Goal: Entertainment & Leisure: Consume media (video, audio)

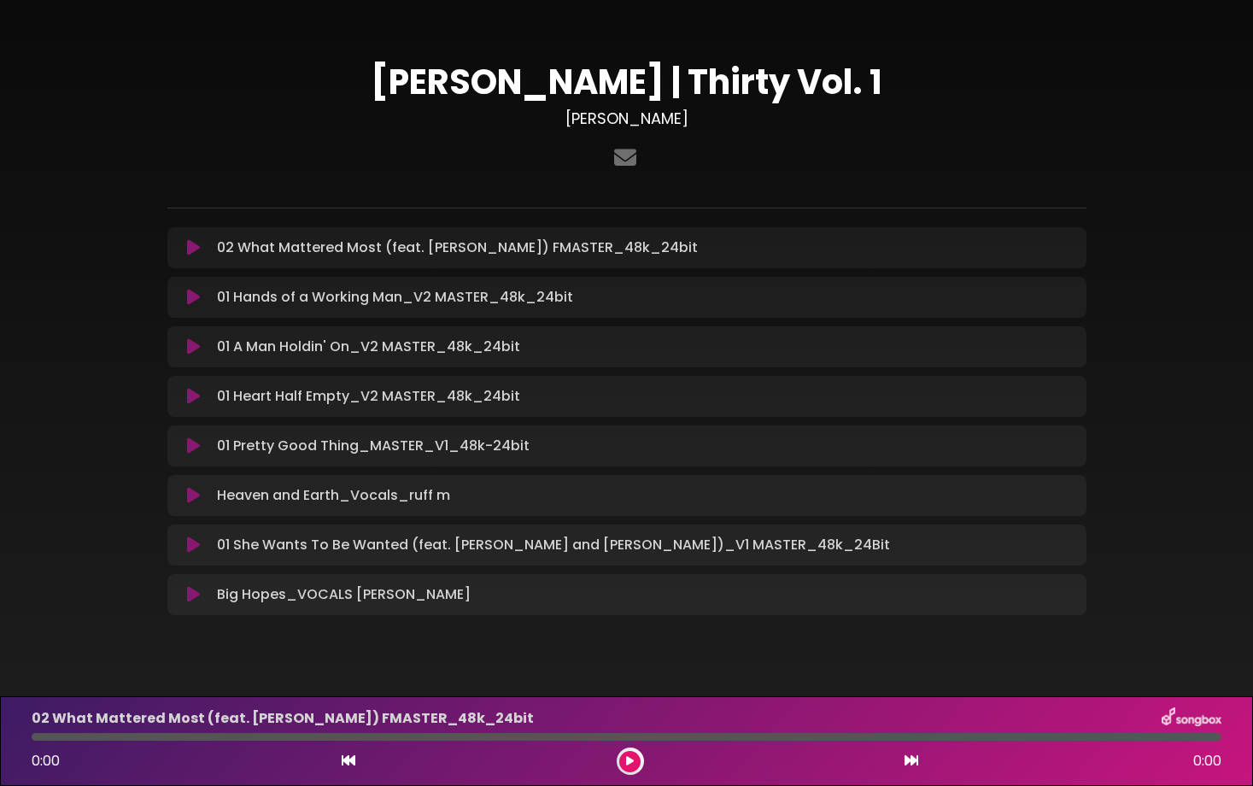
click at [311, 247] on p "02 What Mattered Most (feat. [PERSON_NAME]) FMASTER_48k_24bit Loading Track..." at bounding box center [457, 247] width 481 height 20
click at [193, 255] on icon at bounding box center [193, 247] width 13 height 17
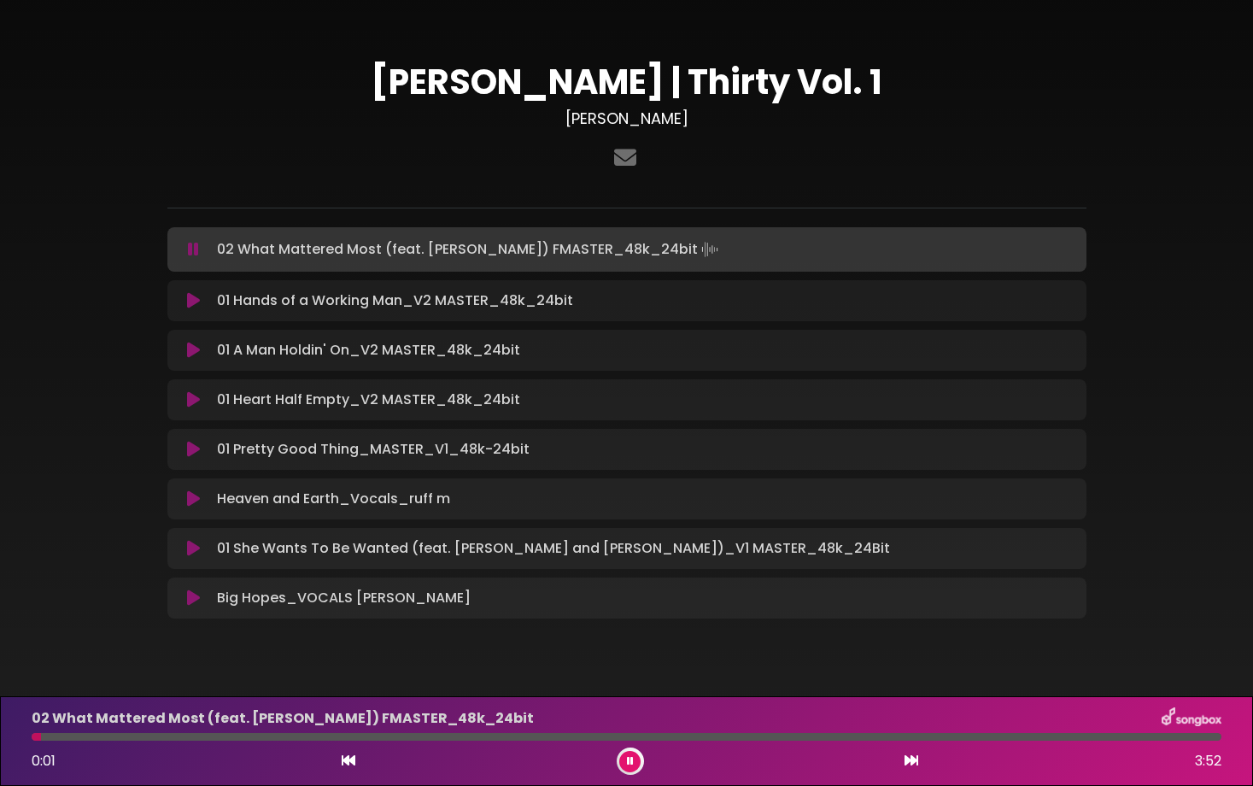
click at [195, 252] on icon at bounding box center [193, 249] width 11 height 17
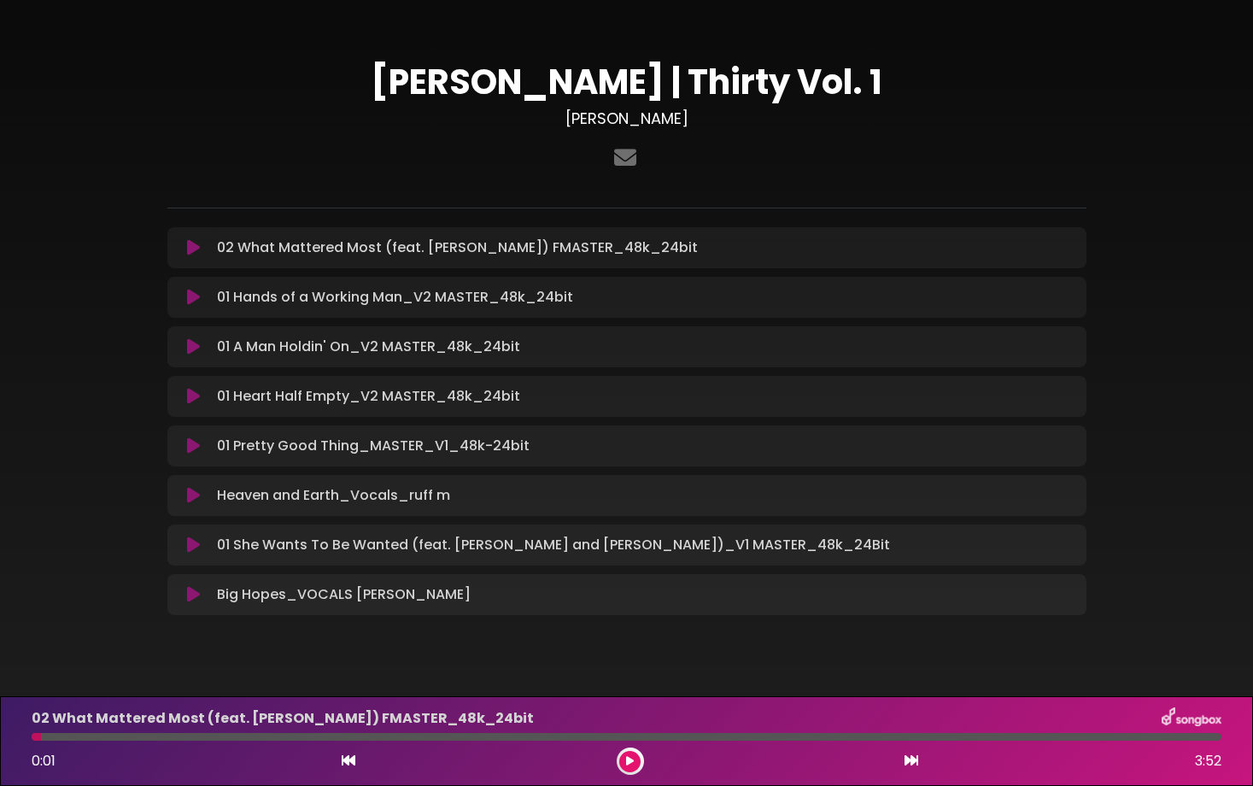
click at [536, 257] on p "02 What Mattered Most (feat. [PERSON_NAME]) FMASTER_48k_24bit Loading Track..." at bounding box center [457, 247] width 481 height 20
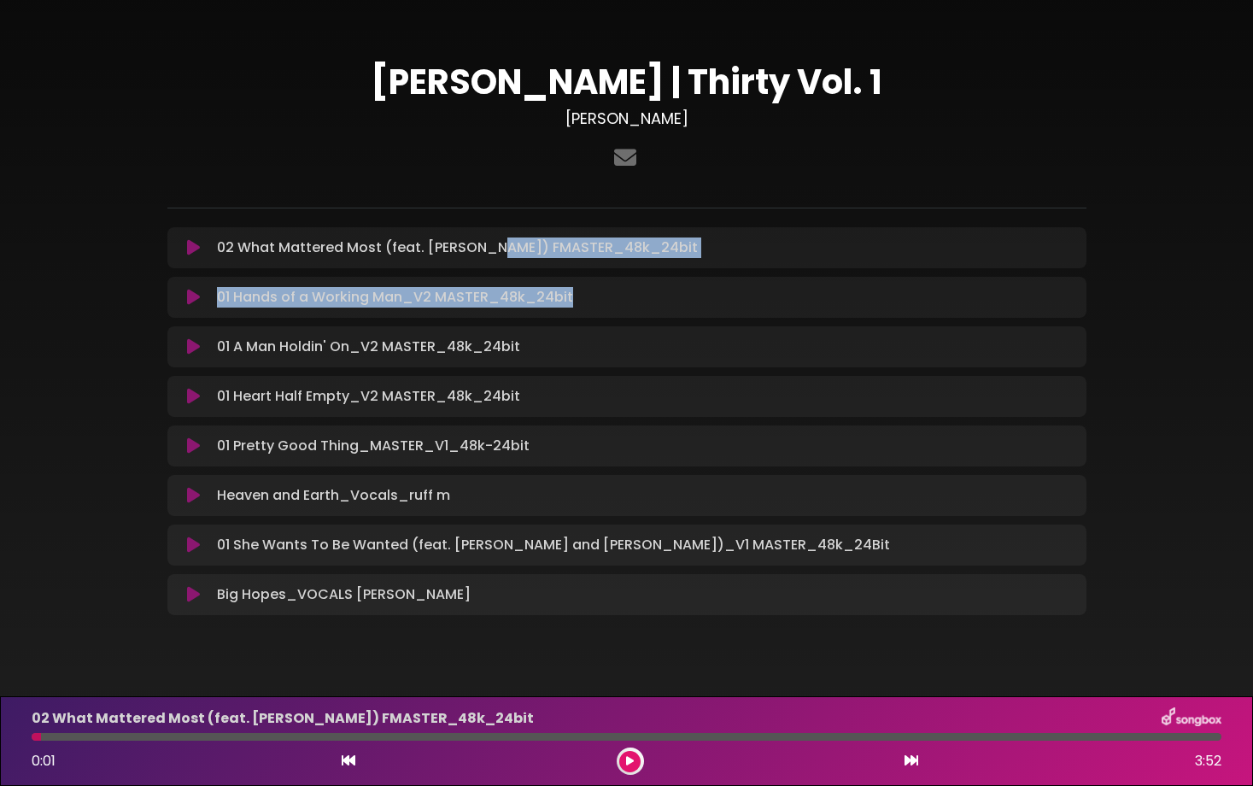
drag, startPoint x: 497, startPoint y: 247, endPoint x: 408, endPoint y: 317, distance: 113.1
click at [408, 317] on div "02 What Mattered Most (feat. [PERSON_NAME]) FMASTER_48k_24bit Loading Track... …" at bounding box center [626, 421] width 919 height 388
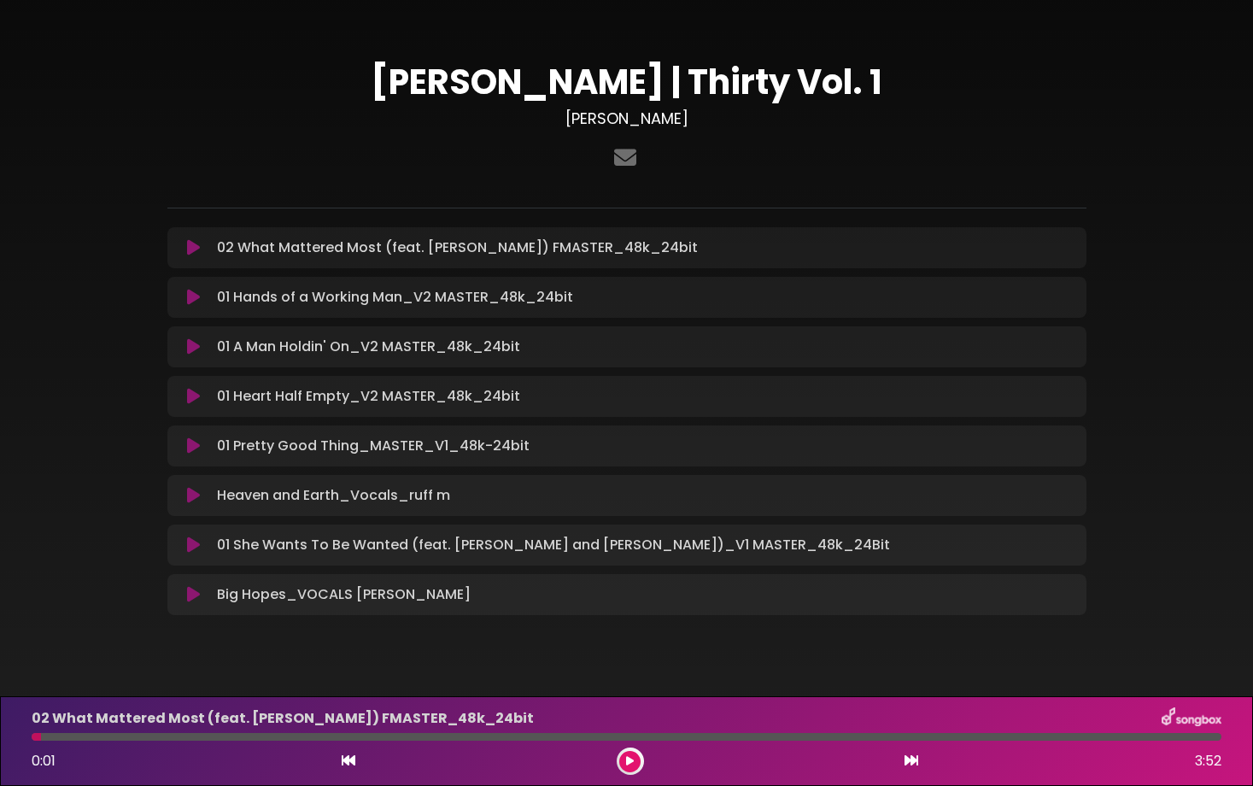
click at [213, 231] on div "02 What Mattered Most (feat. [PERSON_NAME]) FMASTER_48k_24bit Loading Track... …" at bounding box center [626, 247] width 919 height 41
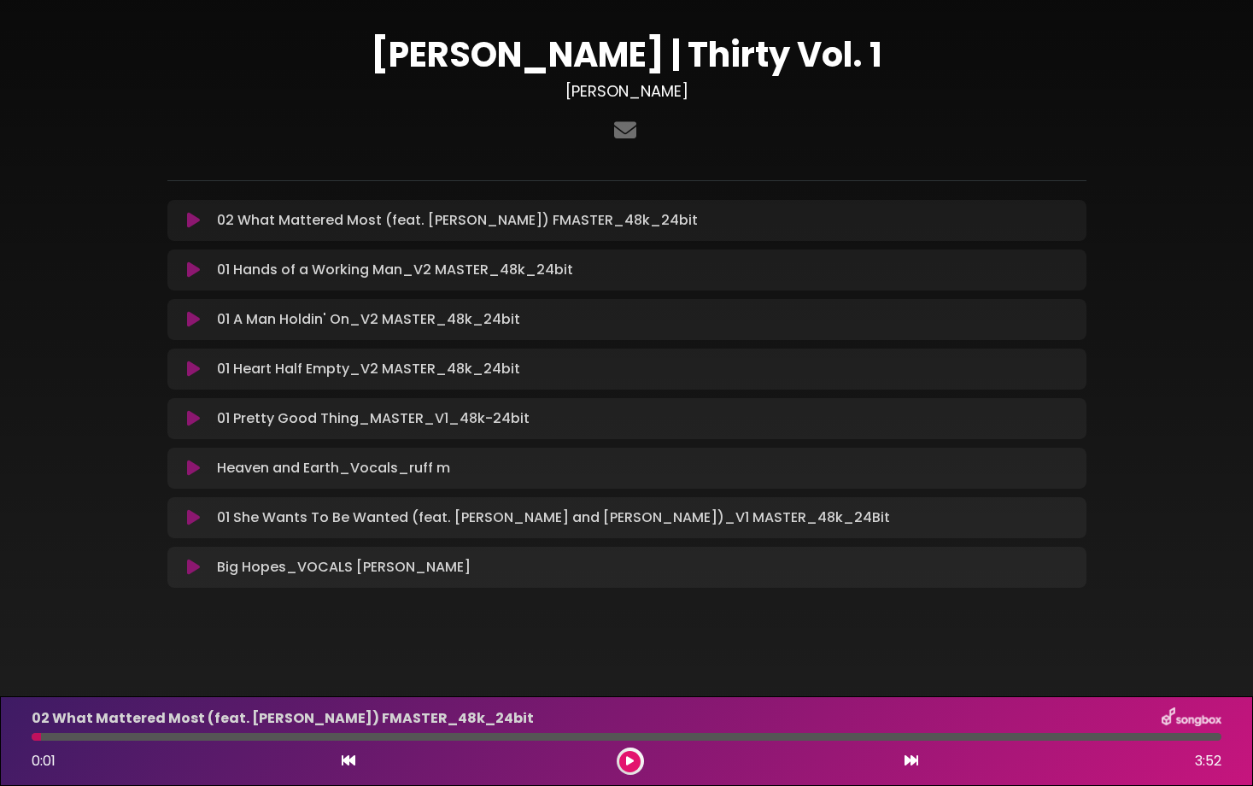
click at [375, 524] on p "01 She Wants To Be Wanted (feat. [PERSON_NAME] and [PERSON_NAME])_V1 MASTER_48k…" at bounding box center [553, 517] width 673 height 20
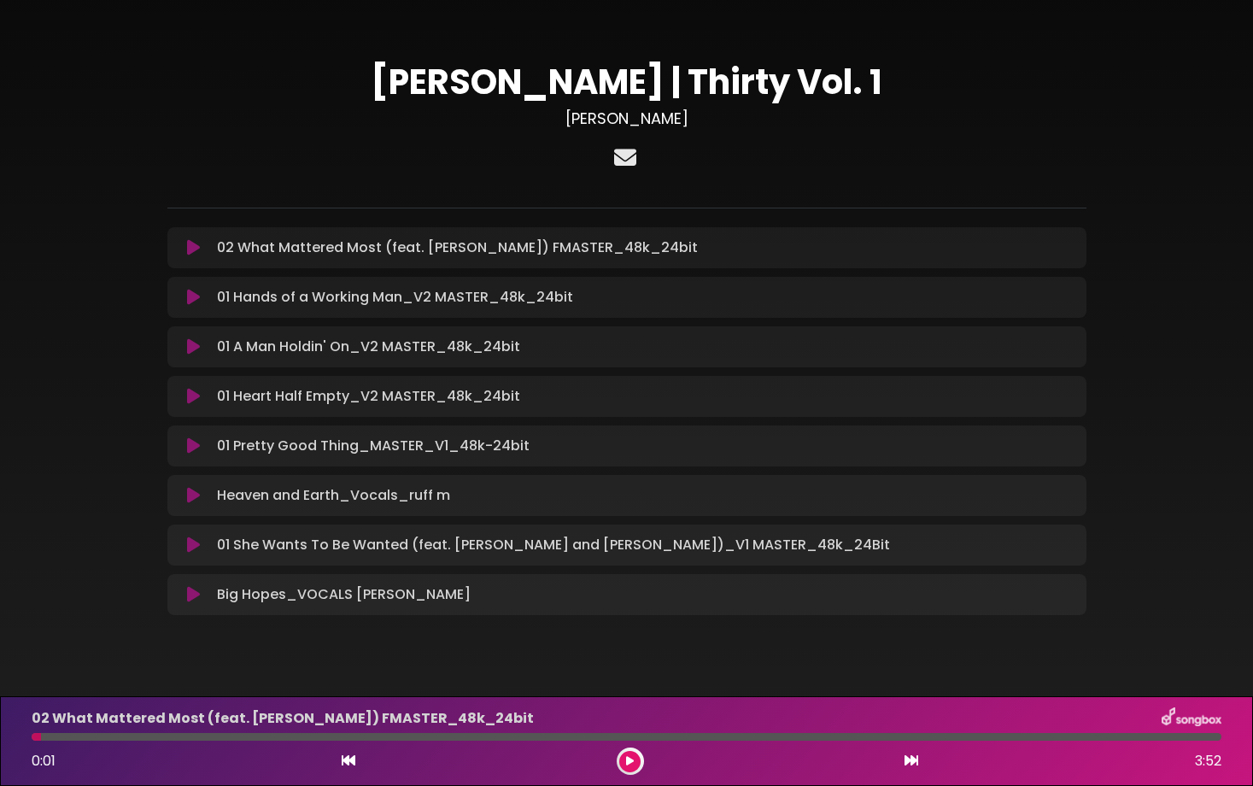
click at [627, 161] on icon at bounding box center [625, 157] width 29 height 22
